Goal: Book appointment/travel/reservation

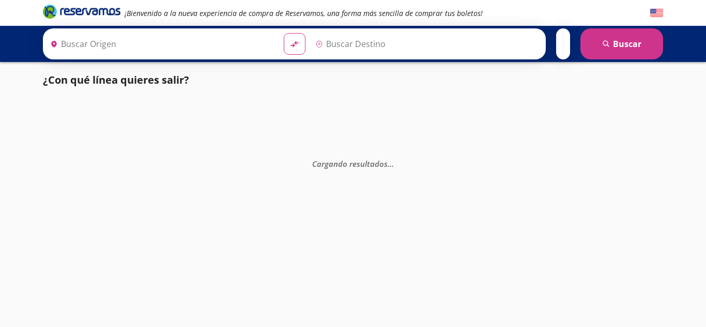
type input "Sonoyta, [GEOGRAPHIC_DATA]"
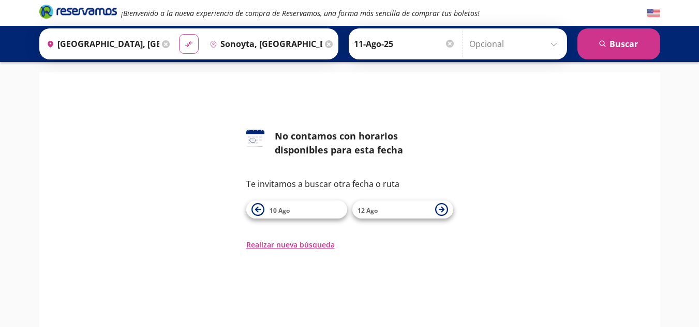
click at [182, 46] on button "material-symbols:compare-arrows-rounded" at bounding box center [189, 44] width 20 height 20
type input "Sonoyta, [GEOGRAPHIC_DATA]"
type input "[GEOGRAPHIC_DATA], [GEOGRAPHIC_DATA]"
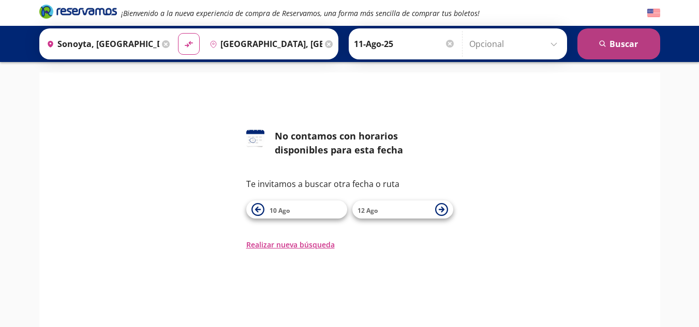
click at [626, 46] on button "search [GEOGRAPHIC_DATA]" at bounding box center [618, 43] width 83 height 31
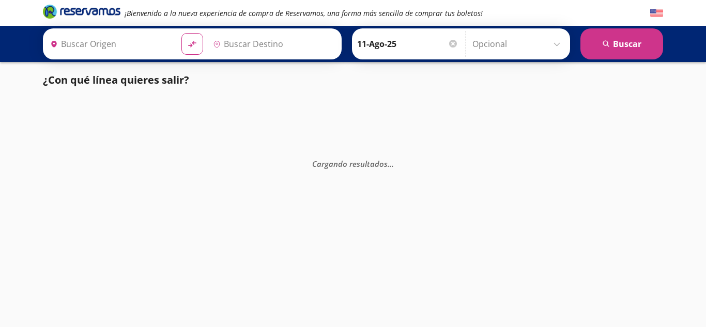
type input "Sonoyta, [GEOGRAPHIC_DATA]"
